Goal: Task Accomplishment & Management: Use online tool/utility

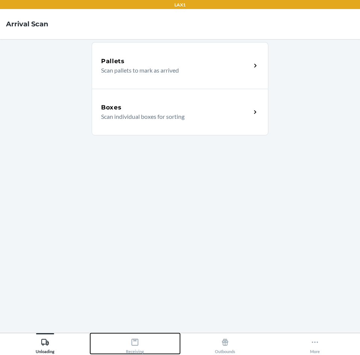
click at [136, 345] on div "Receiving" at bounding box center [135, 344] width 18 height 19
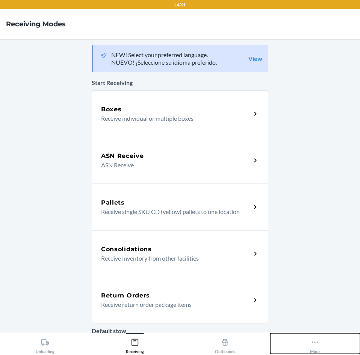
click at [311, 341] on div "More" at bounding box center [315, 344] width 10 height 19
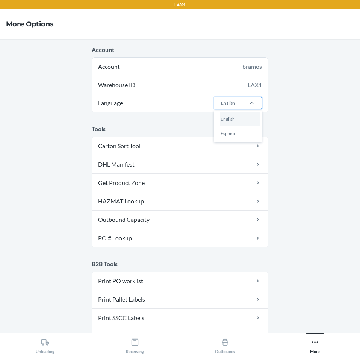
click at [233, 104] on div "English" at bounding box center [228, 102] width 28 height 11
click at [221, 104] on input "Language option English focused, 1 of 2. 2 results available. Use Up and Down t…" at bounding box center [220, 103] width 1 height 7
click at [238, 130] on div "Español" at bounding box center [240, 133] width 41 height 14
click at [221, 106] on input "Language option Español focused, 2 of 2. 2 results available. Use Up and Down t…" at bounding box center [220, 103] width 1 height 7
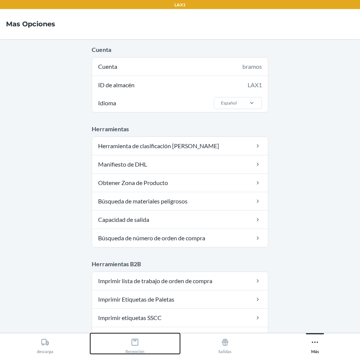
drag, startPoint x: 140, startPoint y: 342, endPoint x: 160, endPoint y: 334, distance: 21.6
click at [145, 341] on button "Recepción" at bounding box center [135, 343] width 90 height 21
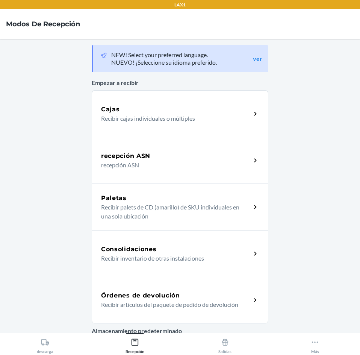
click at [183, 304] on p "Recibir artículos del paquete de pedido de devolución" at bounding box center [173, 304] width 144 height 9
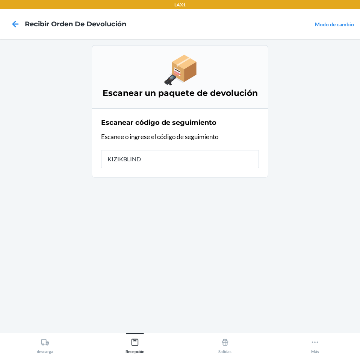
type input "KIZIKBLINDR"
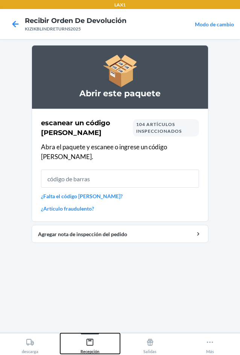
click at [97, 339] on div "Recepción" at bounding box center [89, 344] width 19 height 19
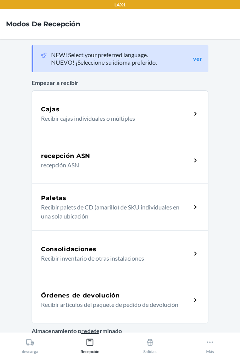
click at [117, 302] on p "Recibir artículos del paquete de pedido de devolución" at bounding box center [113, 304] width 144 height 9
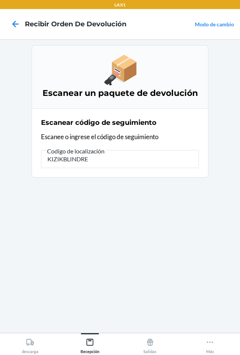
type input "KIZIKBLINDRET"
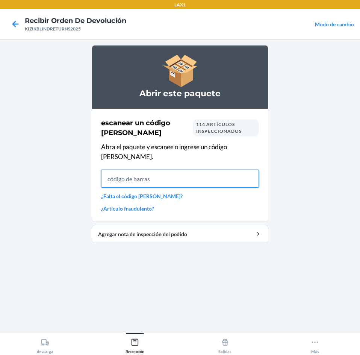
click at [228, 170] on input "text" at bounding box center [180, 179] width 158 height 18
